Goal: Communication & Community: Answer question/provide support

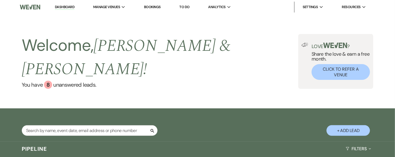
click at [344, 125] on button "+ Add Lead" at bounding box center [349, 130] width 44 height 11
select select "604"
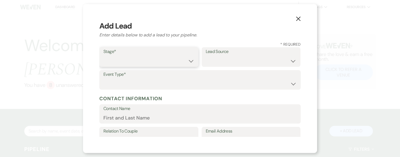
click at [125, 63] on select "Inquiry Follow Up Tour Requested Tour Confirmed Toured Proposal Sent Booked Lost" at bounding box center [148, 61] width 91 height 11
select select "4"
click at [103, 56] on select "Inquiry Follow Up Tour Requested Tour Confirmed Toured Proposal Sent Booked Lost" at bounding box center [148, 61] width 91 height 11
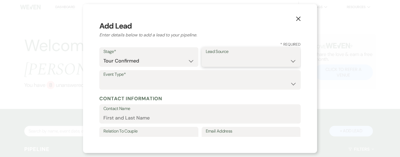
click at [218, 58] on select "Weven Venue Website Instagram Facebook Pinterest Google The Knot Wedding Wire H…" at bounding box center [251, 61] width 91 height 11
select select "8"
click at [206, 56] on select "Weven Venue Website Instagram Facebook Pinterest Google The Knot Wedding Wire H…" at bounding box center [251, 61] width 91 height 11
click at [151, 80] on select "Wedding Anniversary Party Baby Shower Bachelorette / Bachelor Party Birthday Pa…" at bounding box center [199, 84] width 193 height 11
select select "1"
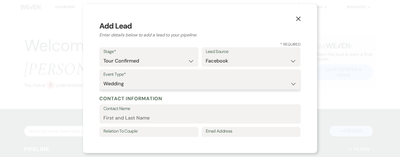
click at [103, 79] on select "Wedding Anniversary Party Baby Shower Bachelorette / Bachelor Party Birthday Pa…" at bounding box center [199, 84] width 193 height 11
click at [149, 116] on input "Contact Name" at bounding box center [199, 118] width 193 height 11
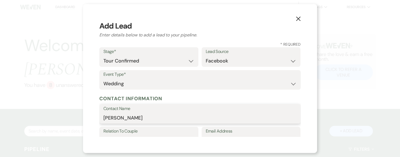
type input "[PERSON_NAME]"
click at [145, 133] on label "Relation To Couple" at bounding box center [148, 132] width 91 height 8
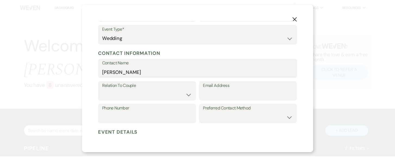
scroll to position [47, 0]
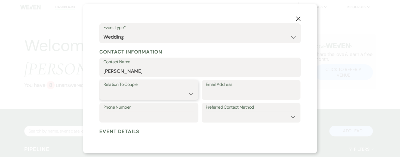
click at [187, 93] on select "Couple Planner Parent of Couple Family Member Friend Other" at bounding box center [148, 94] width 91 height 11
select select "1"
click at [103, 89] on select "Couple Planner Parent of Couple Family Member Friend Other" at bounding box center [148, 94] width 91 height 11
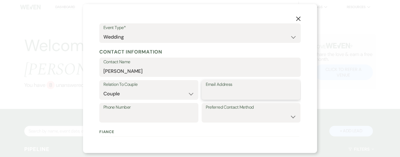
click at [222, 94] on input "Email Address" at bounding box center [251, 94] width 91 height 11
type input "[EMAIL_ADDRESS][DOMAIN_NAME]"
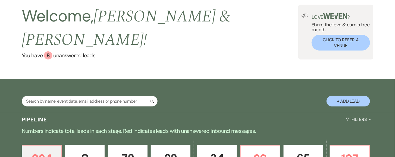
scroll to position [29, 0]
click at [92, 96] on input "text" at bounding box center [90, 101] width 136 height 11
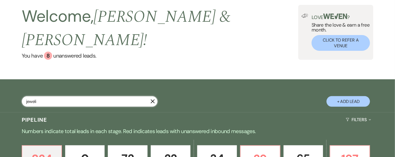
type input "jewelia"
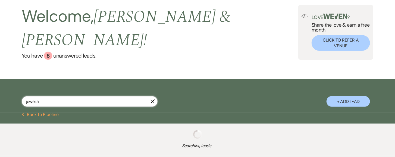
select select "4"
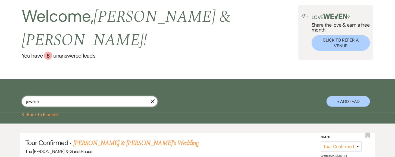
select select "4"
type input "jewelia"
click at [84, 138] on link "[PERSON_NAME] & [PERSON_NAME]'s Wedding" at bounding box center [136, 143] width 126 height 10
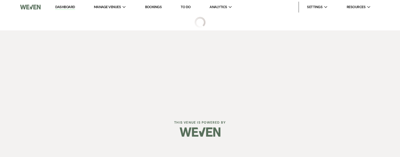
select select "4"
select select "8"
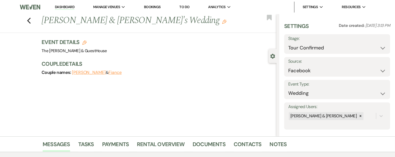
click at [116, 73] on button "Fiance" at bounding box center [115, 72] width 13 height 4
select select "1"
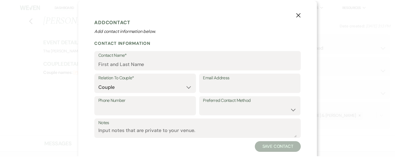
scroll to position [12, 0]
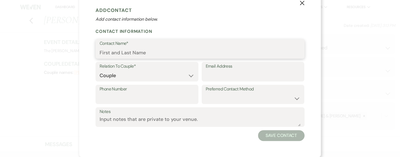
click at [138, 50] on input "Contact Name*" at bounding box center [200, 53] width 201 height 11
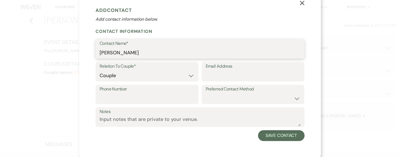
type input "[PERSON_NAME]"
click at [196, 115] on label "Notes" at bounding box center [200, 112] width 201 height 8
click at [196, 116] on textarea "Notes" at bounding box center [200, 121] width 201 height 11
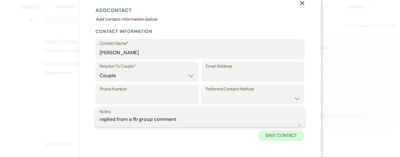
type textarea "replied from a fb group comment"
click at [276, 132] on button "Save Contact" at bounding box center [281, 135] width 47 height 11
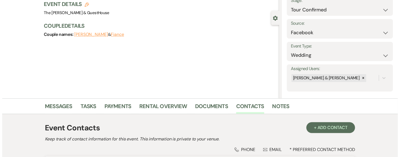
scroll to position [36, 0]
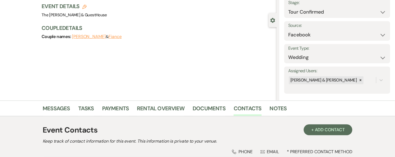
click at [86, 8] on icon "Edit" at bounding box center [84, 7] width 4 height 4
select select "604"
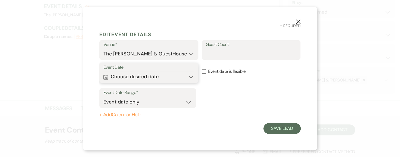
click at [191, 78] on button "Calendar Choose desired date Expand" at bounding box center [148, 77] width 91 height 11
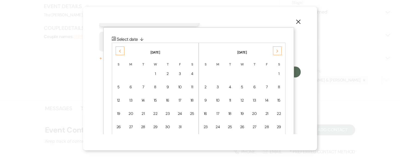
scroll to position [57, 0]
click at [279, 49] on div "Next" at bounding box center [277, 50] width 9 height 9
click at [252, 95] on td "18" at bounding box center [254, 100] width 12 height 13
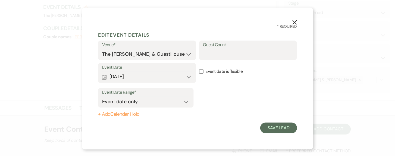
scroll to position [0, 0]
click at [253, 47] on label "Guest Count" at bounding box center [251, 45] width 91 height 8
click at [253, 49] on input "Guest Count" at bounding box center [251, 54] width 91 height 11
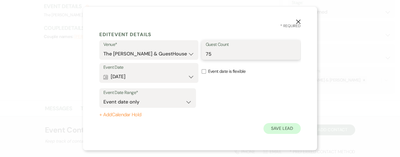
type input "75"
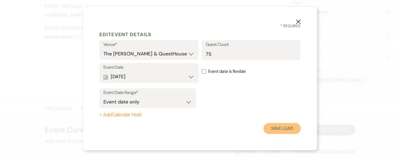
click at [269, 127] on button "Save Lead" at bounding box center [281, 128] width 37 height 11
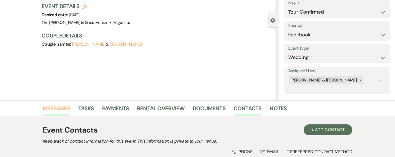
click at [59, 109] on link "Messages" at bounding box center [56, 110] width 27 height 12
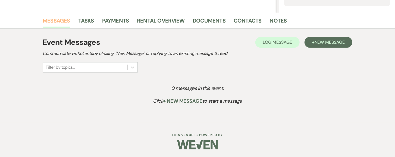
scroll to position [124, 0]
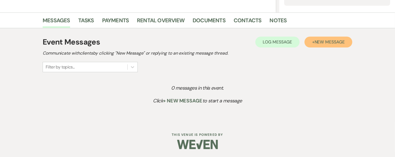
click at [329, 42] on span "New Message" at bounding box center [330, 42] width 30 height 6
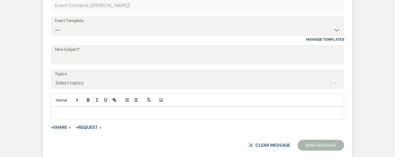
scroll to position [241, 0]
click at [195, 110] on p at bounding box center [197, 113] width 285 height 6
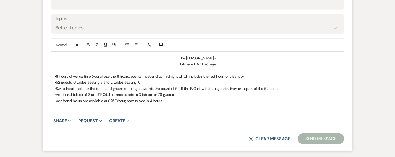
scroll to position [296, 0]
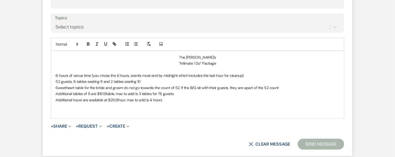
click at [161, 121] on form "New Message X Draft Recipients* Event Contacts ( [PERSON_NAME] ) Insert Templat…" at bounding box center [198, 36] width 310 height 240
click at [63, 111] on p at bounding box center [197, 112] width 285 height 6
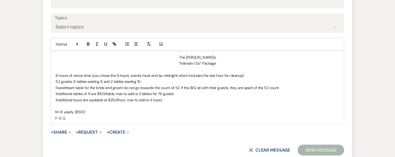
click at [66, 118] on p "F-S-S," at bounding box center [197, 118] width 285 height 6
click at [85, 111] on p "M-R, yearly, $1500" at bounding box center [197, 112] width 285 height 6
click at [89, 111] on p "M-R, yearly, $1500. Upto 4 extra hours @$250/" at bounding box center [197, 112] width 285 height 6
click at [134, 110] on p "M-R, yearly, $1500. Up to 4 extra hours @$250/" at bounding box center [197, 112] width 285 height 6
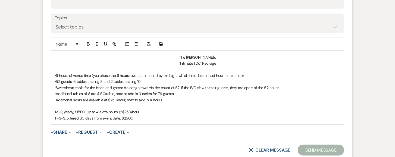
click at [134, 117] on p "F-S-S, offered 60 days from event date, $2500" at bounding box center [197, 118] width 285 height 6
click at [134, 111] on p "M-R, yearly, $1500. Up to 4 extra hours @$250/hour" at bounding box center [197, 112] width 285 height 6
click at [131, 117] on p "F-S-S, offered 60 days from event date, $2500" at bounding box center [197, 118] width 285 height 6
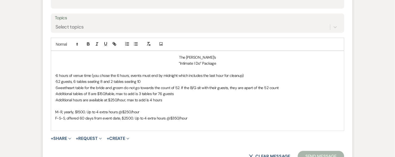
click at [91, 99] on p "· Additional hours are available at $250/hour, max to add is 4 hours" at bounding box center [197, 100] width 285 height 6
click at [90, 101] on p "· Additional hours are available at $250/hour, max to add is 4 hours" at bounding box center [197, 100] width 285 height 6
click at [56, 99] on p "· Additional hours are available at $250/hour, max to add is 4 hours" at bounding box center [197, 100] width 285 height 6
click at [83, 98] on p "· M-R packages, Additional hours are available at $250/hour, max to add is 4 ho…" at bounding box center [197, 100] width 285 height 6
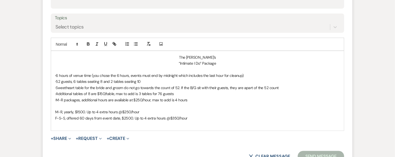
click at [193, 100] on p "· M-R packages, additional hours are available at $250/hour, max to add is 4 ho…" at bounding box center [197, 100] width 285 height 6
click at [81, 100] on p "· M-R packages, additional hours are available at $250/hour, max to add is 4 ho…" at bounding box center [197, 100] width 285 height 6
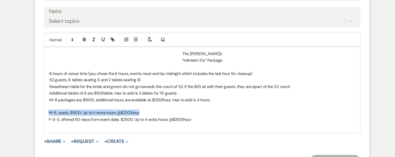
drag, startPoint x: 140, startPoint y: 110, endPoint x: 72, endPoint y: 106, distance: 67.6
click at [72, 106] on div "The [PERSON_NAME]’s “Intimate I Do” Package · 6 hours of venue time (you chose …" at bounding box center [197, 91] width 293 height 80
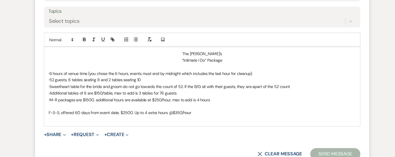
click at [53, 111] on div "The [PERSON_NAME]’s “Intimate I Do” Package · 6 hours of venue time (you chose …" at bounding box center [197, 87] width 293 height 73
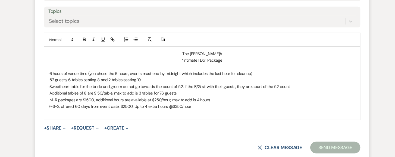
click at [207, 100] on p "· M-R packages are $1500, additional hours are available at $250/hour, max to a…" at bounding box center [197, 100] width 285 height 6
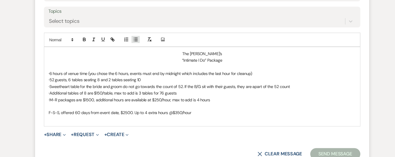
drag, startPoint x: 207, startPoint y: 100, endPoint x: 135, endPoint y: 42, distance: 91.9
click at [135, 43] on line "button" at bounding box center [136, 43] width 2 height 0
click at [125, 42] on icon "button" at bounding box center [127, 44] width 5 height 5
click at [199, 98] on p "· M-R packages are $1500, additional hours are available at $250/hour, max to a…" at bounding box center [197, 100] width 285 height 6
click at [212, 97] on p "· M-R packages are $1500, additional hours are available at $250/hour, max to a…" at bounding box center [197, 100] width 285 height 6
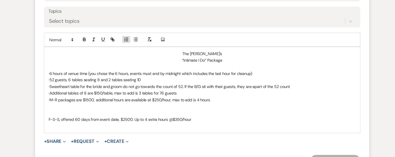
click at [128, 44] on line "button" at bounding box center [128, 44] width 2 height 0
drag, startPoint x: 134, startPoint y: 45, endPoint x: 26, endPoint y: 43, distance: 108.0
click at [26, 43] on div "Messages Tasks Payments Rental Overview Documents Contacts Notes Event Messages…" at bounding box center [197, 31] width 395 height 382
click at [56, 99] on p "· M-R packages are $1500, additional hours are available at $250/hour, max to a…" at bounding box center [197, 100] width 285 height 6
click at [203, 100] on p "· ﻿ M-R packages are $1500, additional hours are available at $250/hour, max to…" at bounding box center [197, 100] width 285 height 6
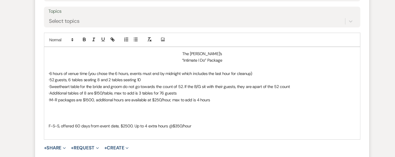
click at [68, 125] on p "F-S-S, offered 60 days from event date, $2500. Up to 4 extra hours @$350/hour" at bounding box center [197, 124] width 285 height 6
click at [79, 99] on p "· M-R packages are $1500, additional hours are available at $250/hour, max to a…" at bounding box center [197, 100] width 285 height 6
click at [80, 99] on p "· M-R packages are $1500, additional hours are available at $250/hour, max to a…" at bounding box center [197, 100] width 285 height 6
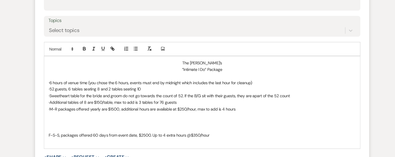
scroll to position [295, 0]
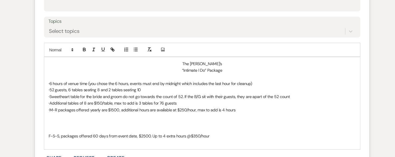
click at [109, 102] on p "· M-R packages offered yearly are $1500, additional hours are available at $250…" at bounding box center [197, 102] width 285 height 6
click at [120, 101] on p "· M-R packages offered yearly are $1500, additional hours are available at $250…" at bounding box center [197, 102] width 285 height 6
click at [57, 124] on p "F-S-S, packages offered 60 days from event date, $2500. Up to 4 extra hours @$3…" at bounding box center [197, 126] width 285 height 6
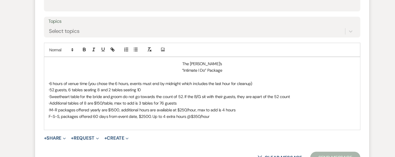
drag, startPoint x: 57, startPoint y: 124, endPoint x: 166, endPoint y: 60, distance: 126.7
click at [166, 60] on p "The [PERSON_NAME]’s" at bounding box center [197, 59] width 285 height 6
click at [137, 46] on line "button" at bounding box center [136, 46] width 2 height 0
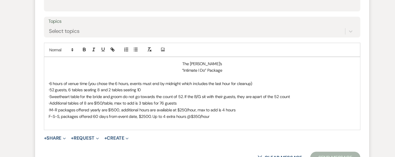
click at [54, 107] on div "The [PERSON_NAME]’s “Intimate I Do” Package · 6 hours of venue time (you chose …" at bounding box center [197, 86] width 293 height 67
click at [137, 46] on line "button" at bounding box center [136, 46] width 2 height 0
click at [127, 45] on icon "button" at bounding box center [127, 46] width 5 height 5
click at [57, 76] on p "· 6 hours of venue time (you chose the 6 hours, events must end by midnight whi…" at bounding box center [197, 78] width 285 height 6
click at [56, 84] on p "· 52 guests, 6 tables seating 8 and 2 tables seating 10" at bounding box center [197, 84] width 285 height 6
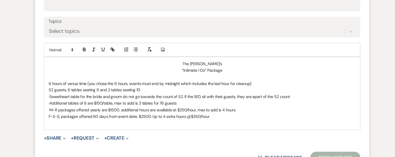
click at [57, 82] on p "52 guests, 6 tables seating 8 and 2 tables seating 10" at bounding box center [197, 84] width 285 height 6
click at [56, 82] on p "52 guests, 6 tables seating 8 and 2 tables seating 10" at bounding box center [197, 84] width 285 height 6
click at [57, 89] on p "· Sweetheart table for the bride and groom do not go towards the count of 52. I…" at bounding box center [197, 90] width 285 height 6
click at [56, 95] on p "· Additional tables of 8 are $150/table, max to add is 3 tables for 76 guests" at bounding box center [197, 96] width 285 height 6
click at [56, 101] on p "· M-R packages offered yearly are $1500, additional hours are available at $250…" at bounding box center [197, 102] width 285 height 6
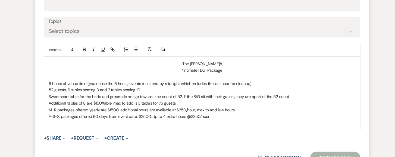
click at [54, 72] on div "The [PERSON_NAME]’s “Intimate I Do” Package 6 hours of venue time (you chose th…" at bounding box center [197, 86] width 293 height 67
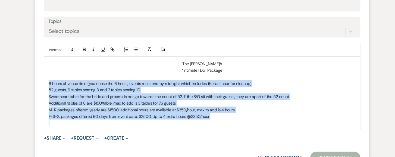
drag, startPoint x: 54, startPoint y: 76, endPoint x: 182, endPoint y: 110, distance: 133.0
click at [182, 110] on div "The [PERSON_NAME]’s “Intimate I Do” Package 6 hours of venue time (you chose th…" at bounding box center [197, 86] width 293 height 67
click at [128, 46] on line "button" at bounding box center [128, 46] width 2 height 0
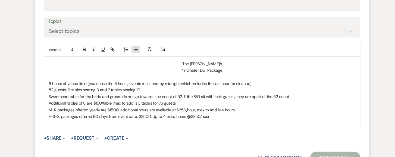
click at [135, 45] on icon "button" at bounding box center [136, 46] width 5 height 5
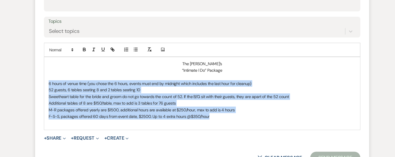
drag, startPoint x: 208, startPoint y: 109, endPoint x: 52, endPoint y: 75, distance: 159.0
click at [52, 75] on div "The [PERSON_NAME]’s “Intimate I Do” Package 6 hours of venue time (you chose th…" at bounding box center [197, 86] width 293 height 67
click at [132, 46] on button "button" at bounding box center [136, 46] width 8 height 7
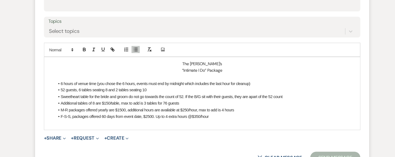
click at [265, 70] on p at bounding box center [197, 72] width 285 height 6
click at [117, 101] on li "M-R packages offered yearly are $1500, additional hours are available at $250/h…" at bounding box center [201, 102] width 280 height 6
click at [124, 101] on li "M-R packages offered yearly, $1500, additional hours are available at $250/hour…" at bounding box center [201, 102] width 280 height 6
click at [209, 107] on li "F-S-S, packages offered 60 days from event date, $2500. Up to 4 extra hours @$3…" at bounding box center [201, 108] width 280 height 6
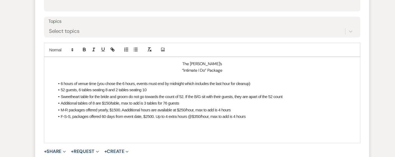
click at [209, 107] on li "F-S-S, packages offered 60 days from event date, $2500. Up to 4 extra hours @$3…" at bounding box center [201, 108] width 280 height 6
click at [65, 123] on p at bounding box center [197, 126] width 285 height 6
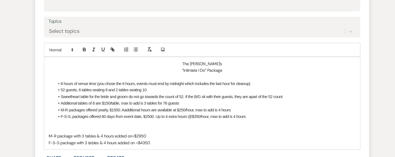
click at [183, 95] on li "Additional tables of 8 are $150/table, max to add is 3 tables for 76 guests" at bounding box center [201, 96] width 280 height 6
click at [202, 94] on li "Additional tables of 8 are $150/table, max to add is 3 tables for 76 guests (+B…" at bounding box center [201, 96] width 280 height 6
click at [274, 89] on li "Sweetheart table for the bride and groom do not go towards the count of 52. If …" at bounding box center [201, 90] width 280 height 6
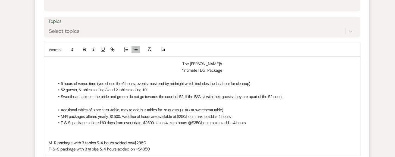
click at [128, 107] on li "M-R packages offered yearly, $1500. Aadditional hours are available at $250/hou…" at bounding box center [201, 108] width 280 height 6
click at [120, 119] on p at bounding box center [197, 120] width 285 height 6
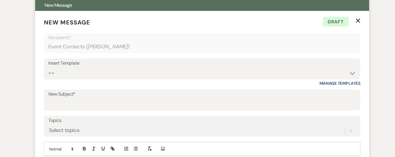
scroll to position [202, 0]
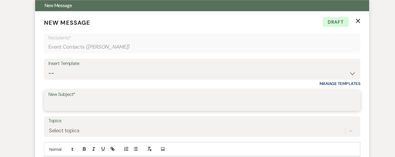
click at [66, 94] on input "New Subject*" at bounding box center [198, 97] width 286 height 11
type input "The [PERSON_NAME]"
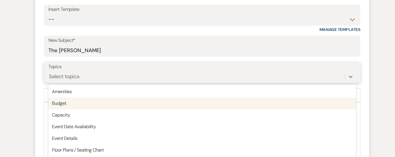
click at [61, 76] on div "option Budget focused, 2 of 20. 20 results available. Use Up and Down to choose…" at bounding box center [198, 71] width 286 height 10
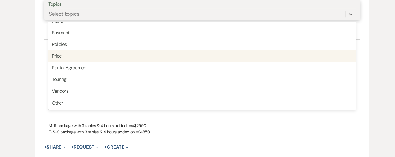
scroll to position [307, 0]
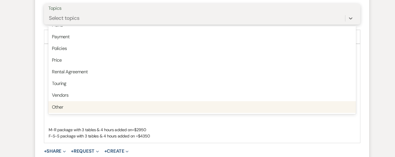
click at [67, 98] on div "Other" at bounding box center [198, 99] width 286 height 11
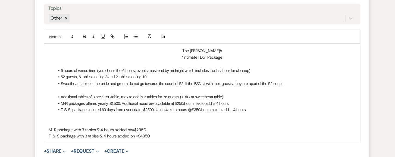
click at [168, 44] on p "The [PERSON_NAME]’s" at bounding box center [197, 47] width 285 height 6
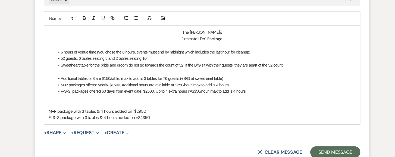
scroll to position [324, 0]
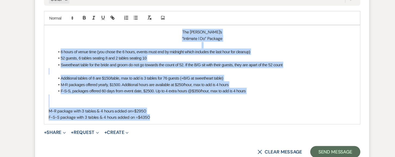
drag, startPoint x: 172, startPoint y: 26, endPoint x: 265, endPoint y: 112, distance: 127.0
click at [265, 112] on div "The [PERSON_NAME]’s “Intimate I Do” Package 6 hours of venue time (you chose th…" at bounding box center [197, 70] width 293 height 92
copy div "The [PERSON_NAME]’s “Intimate I Do” Package 6 hours of venue time (you chose th…"
click at [320, 76] on li "M-R packages offered yearly, $1500. Additional hours are available at $250/hour…" at bounding box center [201, 79] width 280 height 6
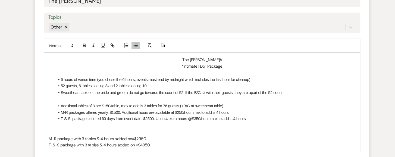
scroll to position [288, 0]
click at [320, 86] on li "6 hours of venue time (you chose the 6 hours, events must end by midnight which…" at bounding box center [201, 84] width 280 height 6
click at [135, 83] on li "6 hours of venue time (you chose the 6 hours, events must end by midnight which…" at bounding box center [201, 84] width 280 height 6
click at [242, 94] on li "Sweetheart table for the bride and groom do not go towards the count of 52. If …" at bounding box center [201, 97] width 280 height 6
click at [276, 95] on li "Sweetheart table for the bride and groom do not go towards the count of 52. If …" at bounding box center [201, 97] width 280 height 6
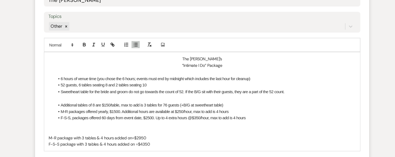
click at [182, 94] on li "Sweetheart table for the bride and groom do not go towards the count of 52. If …" at bounding box center [201, 97] width 280 height 6
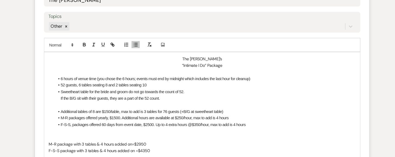
click at [148, 101] on li "Sweetheart table for the bride and groom do not go towards the count of 52. If …" at bounding box center [201, 100] width 280 height 12
click at [165, 103] on li "Sweetheart table for the bride and groom do not go towards the count of 52. If …" at bounding box center [201, 100] width 280 height 12
click at [218, 114] on li "Additional tables of 8 are $150/table, max to add is 3 tables for 76 guests (+B…" at bounding box center [201, 115] width 280 height 6
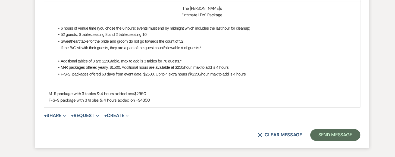
scroll to position [338, 0]
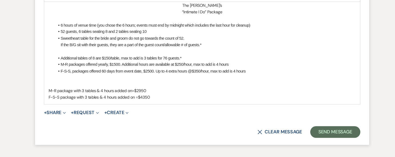
click at [178, 103] on p "F-S-S package with 3 tables & 4 hours added on =$4350" at bounding box center [197, 101] width 285 height 6
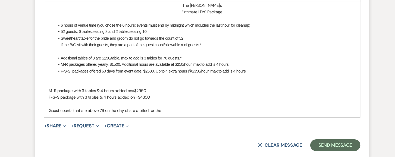
click at [128, 112] on p "Guest counts that are above 76 on the day of are a billed for the" at bounding box center [197, 114] width 285 height 6
click at [177, 113] on p "Guest counts that are above 76 on the day of the event are a billed for the" at bounding box center [197, 114] width 285 height 6
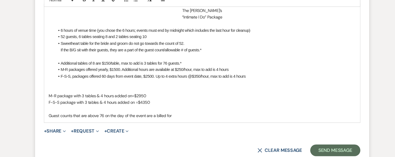
scroll to position [337, 0]
drag, startPoint x: 171, startPoint y: 113, endPoint x: 54, endPoint y: 115, distance: 116.2
click at [54, 115] on div "The [PERSON_NAME]’s “Intimate I Do” Package 6 hours of venue time (you chose th…" at bounding box center [197, 65] width 293 height 110
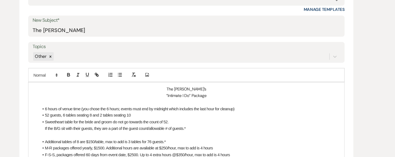
scroll to position [269, 0]
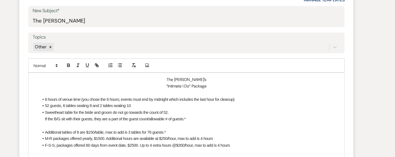
click at [73, 84] on p "The [PERSON_NAME]’s" at bounding box center [197, 85] width 285 height 6
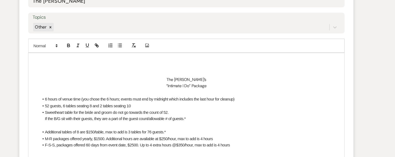
scroll to position [293, 0]
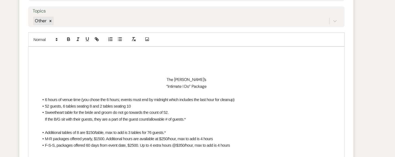
click at [58, 62] on p at bounding box center [197, 61] width 285 height 6
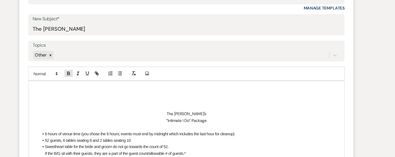
scroll to position [270, 0]
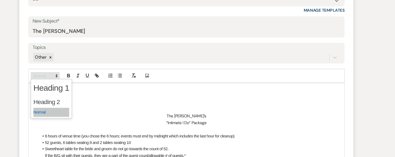
click at [61, 72] on span at bounding box center [66, 70] width 27 height 7
click at [110, 79] on div "The [PERSON_NAME]’s “Intimate I Do” Package 6 hours of venue time (you chose th…" at bounding box center [197, 144] width 293 height 134
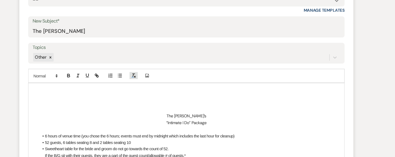
click at [150, 70] on icon "button" at bounding box center [148, 70] width 5 height 5
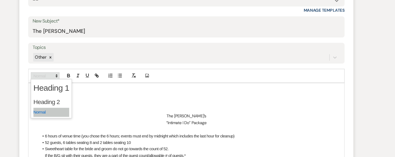
click at [77, 71] on polygon at bounding box center [77, 71] width 1 height 1
click at [118, 82] on p at bounding box center [197, 84] width 285 height 6
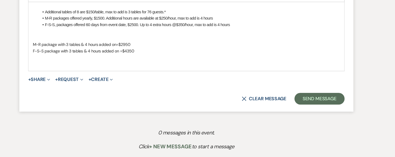
scroll to position [405, 0]
click at [57, 67] on p at bounding box center [197, 70] width 285 height 6
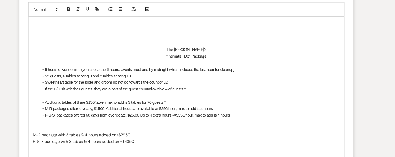
scroll to position [331, 0]
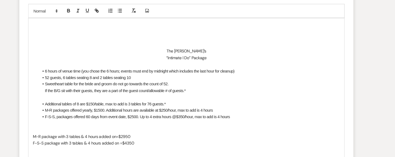
click at [68, 21] on p at bounding box center [197, 23] width 285 height 6
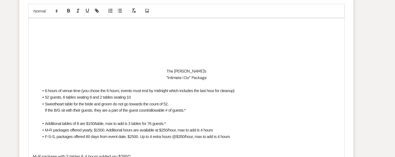
click at [65, 27] on p at bounding box center [197, 29] width 285 height 6
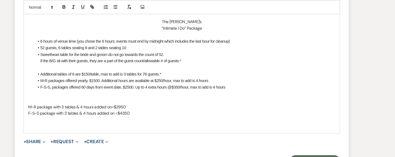
scroll to position [376, 0]
click at [54, 113] on div "The [PERSON_NAME]’s “Intimate I Do” Package 6 hours of venue time (you chose th…" at bounding box center [197, 47] width 293 height 153
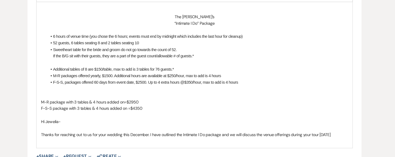
scroll to position [372, 0]
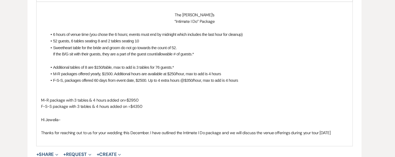
click at [35, 129] on div "Messages Tasks Payments Rental Overview Documents Contacts Notes Event Messages…" at bounding box center [197, 2] width 395 height 474
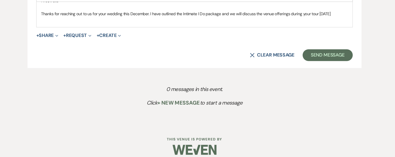
scroll to position [487, 0]
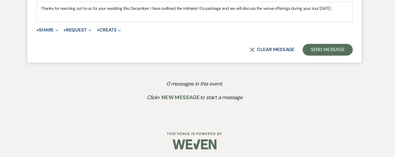
click at [340, 16] on p "Thanks for reaching out to us for your wedding this December. I have outlined t…" at bounding box center [197, 19] width 285 height 6
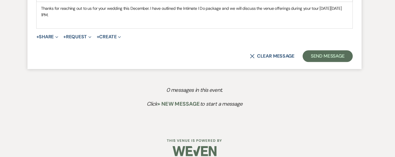
scroll to position [472, 0]
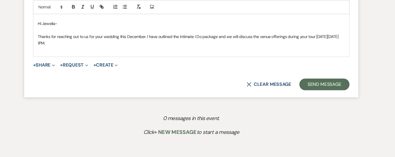
click at [155, 32] on p "Thanks for reaching out to us for your wedding this December. I have outlined t…" at bounding box center [197, 37] width 285 height 12
click at [213, 38] on p "Thanks for reaching out to us for your wedding this December, I am looking forw…" at bounding box center [197, 37] width 285 height 12
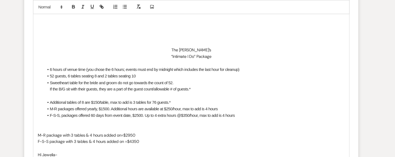
scroll to position [350, 0]
drag, startPoint x: 171, startPoint y: 45, endPoint x: 175, endPoint y: 51, distance: 7.7
click at [175, 51] on div "The [PERSON_NAME]’s “Intimate I Do” Package 6 hours of venue time (you chose th…" at bounding box center [197, 101] width 293 height 208
drag, startPoint x: 175, startPoint y: 51, endPoint x: 181, endPoint y: 64, distance: 14.5
click at [181, 64] on div "The [PERSON_NAME]’s “Intimate I Do” Package 6 hours of venue time (you chose th…" at bounding box center [197, 101] width 293 height 208
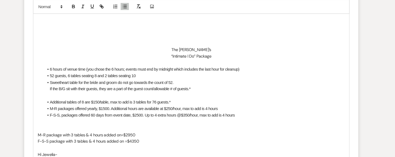
drag, startPoint x: 181, startPoint y: 64, endPoint x: 186, endPoint y: 76, distance: 12.8
click at [186, 76] on ul "6 hours of venue time (you chose the 6 hours; events must end by midnight which…" at bounding box center [201, 73] width 280 height 24
click at [186, 78] on li "Sweetheart table for the bride and groom do not go towards the count of 52. If …" at bounding box center [201, 80] width 280 height 12
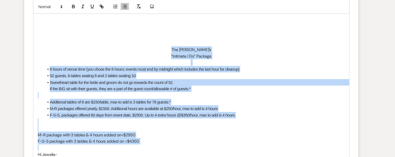
drag, startPoint x: 181, startPoint y: 45, endPoint x: 217, endPoint y: 137, distance: 98.5
click at [217, 137] on div "The [PERSON_NAME]’s “Intimate I Do” Package 6 hours of venue time (you chose th…" at bounding box center [197, 101] width 293 height 208
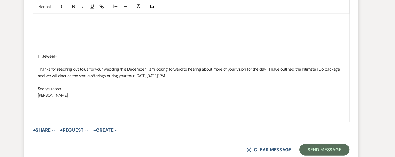
click at [57, 104] on p at bounding box center [197, 107] width 285 height 6
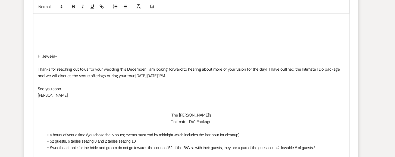
click at [58, 44] on p at bounding box center [197, 46] width 285 height 6
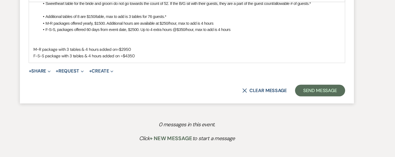
scroll to position [446, 0]
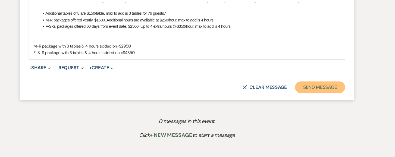
click at [312, 89] on button "Send Message" at bounding box center [321, 92] width 47 height 11
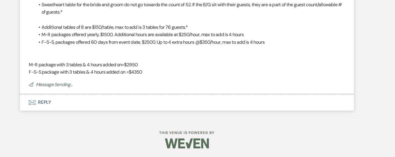
scroll to position [244, 0]
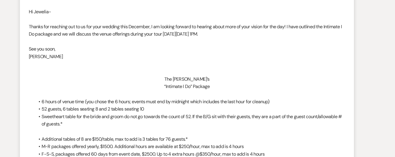
select select "4"
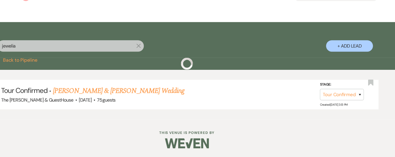
scroll to position [29, 0]
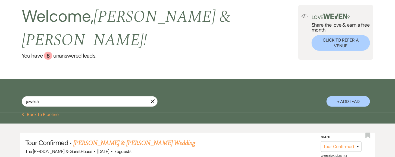
click at [153, 99] on icon "X" at bounding box center [153, 101] width 4 height 4
